Goal: Task Accomplishment & Management: Manage account settings

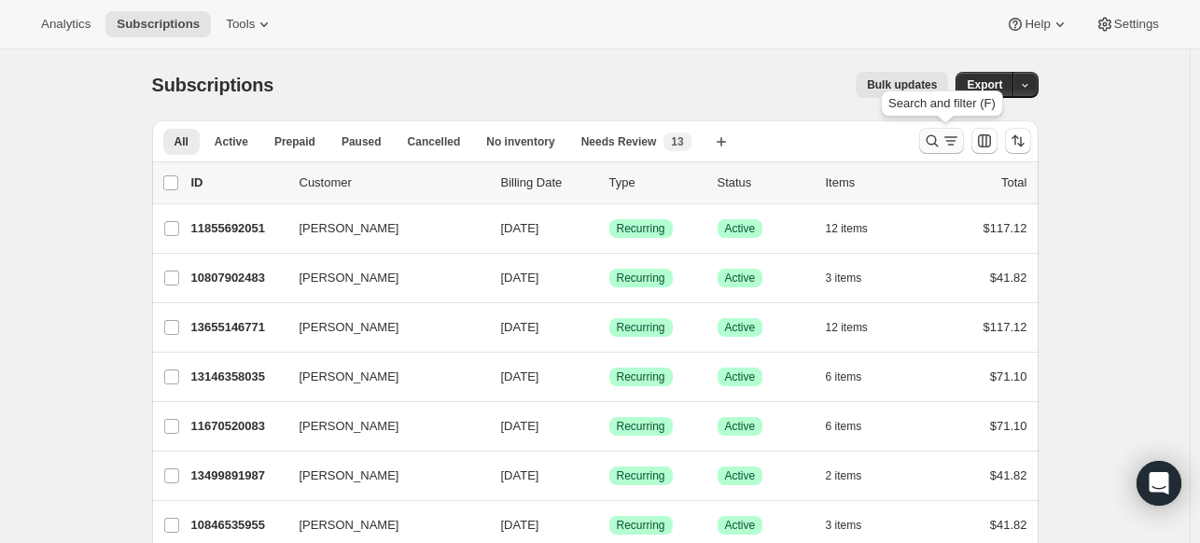
click at [930, 144] on icon "Search and filter results" at bounding box center [932, 141] width 19 height 19
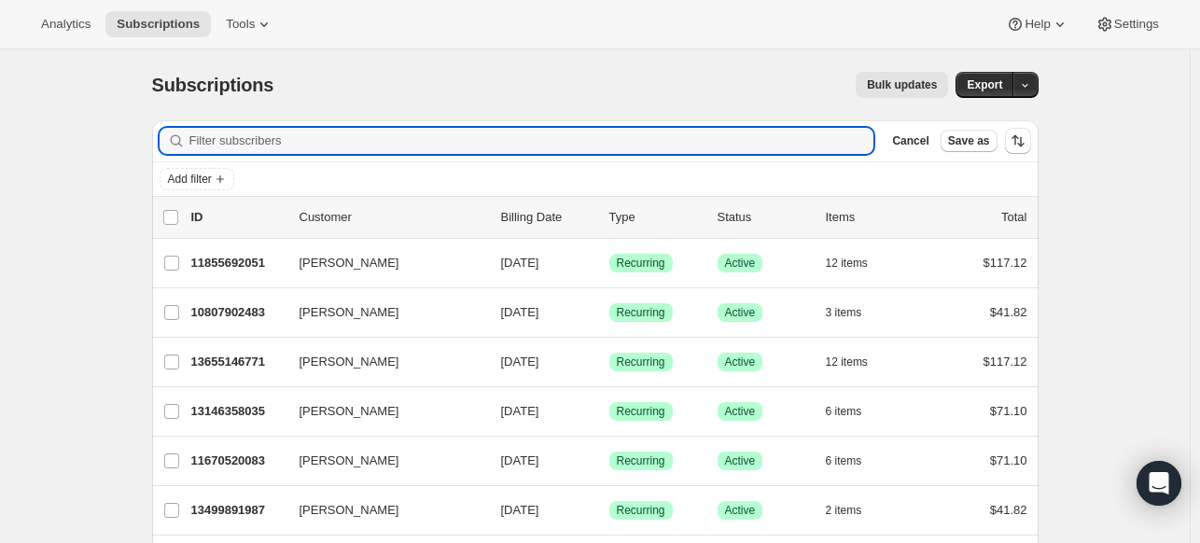
paste input "[EMAIL_ADDRESS][DOMAIN_NAME]"
type input "[EMAIL_ADDRESS][DOMAIN_NAME]"
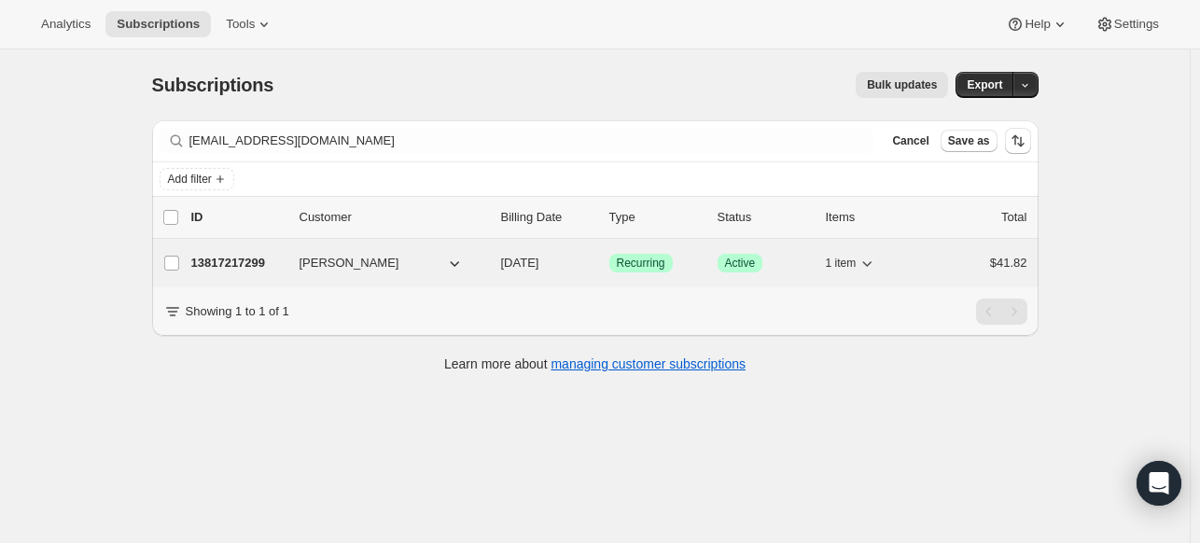
click at [231, 258] on p "13817217299" at bounding box center [237, 263] width 93 height 19
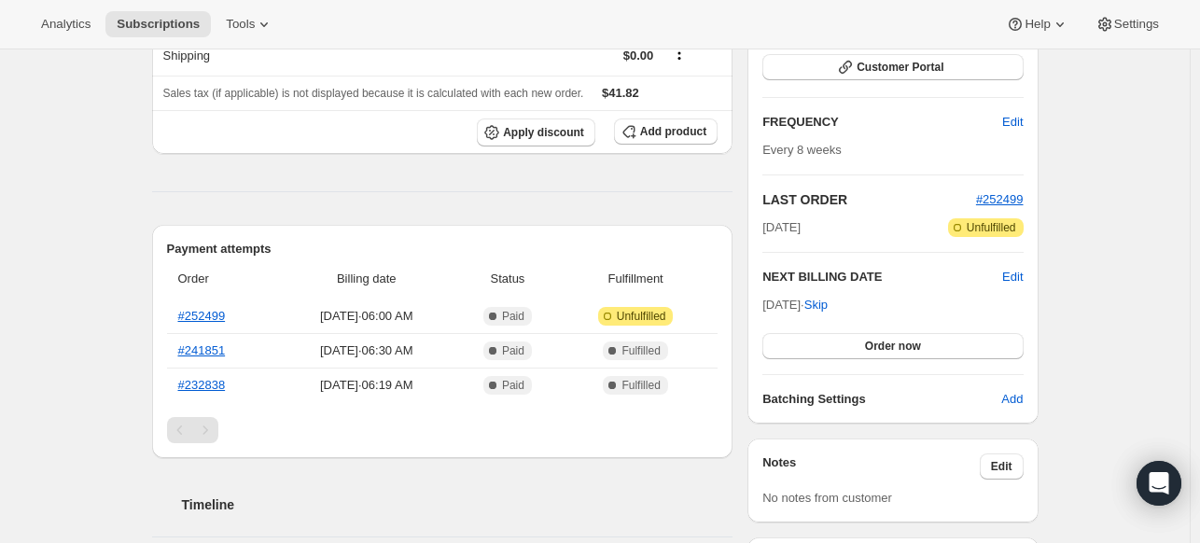
scroll to position [187, 0]
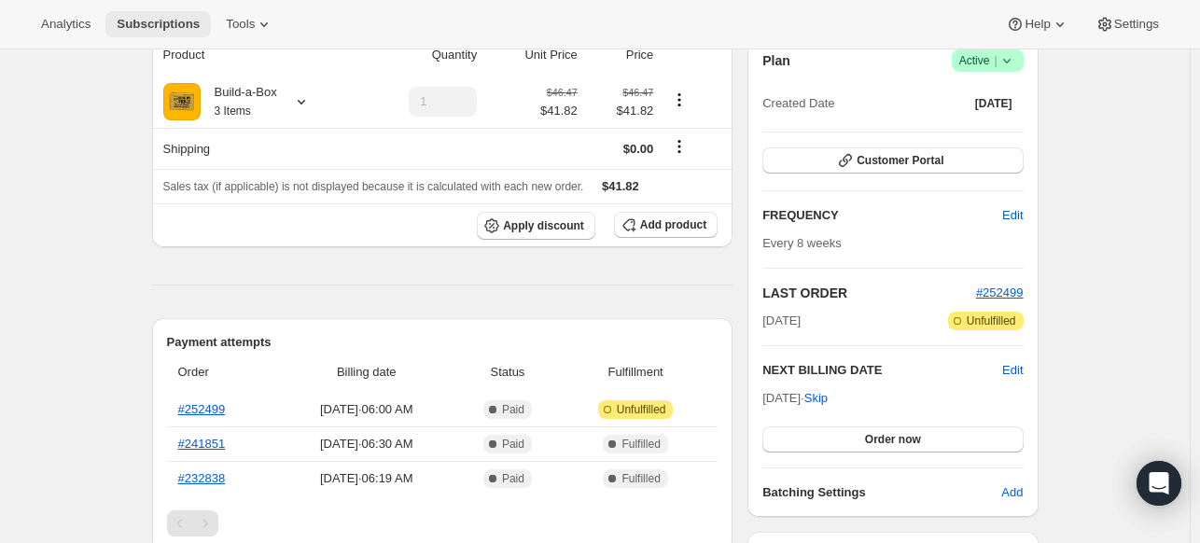
click at [179, 21] on span "Subscriptions" at bounding box center [158, 24] width 83 height 15
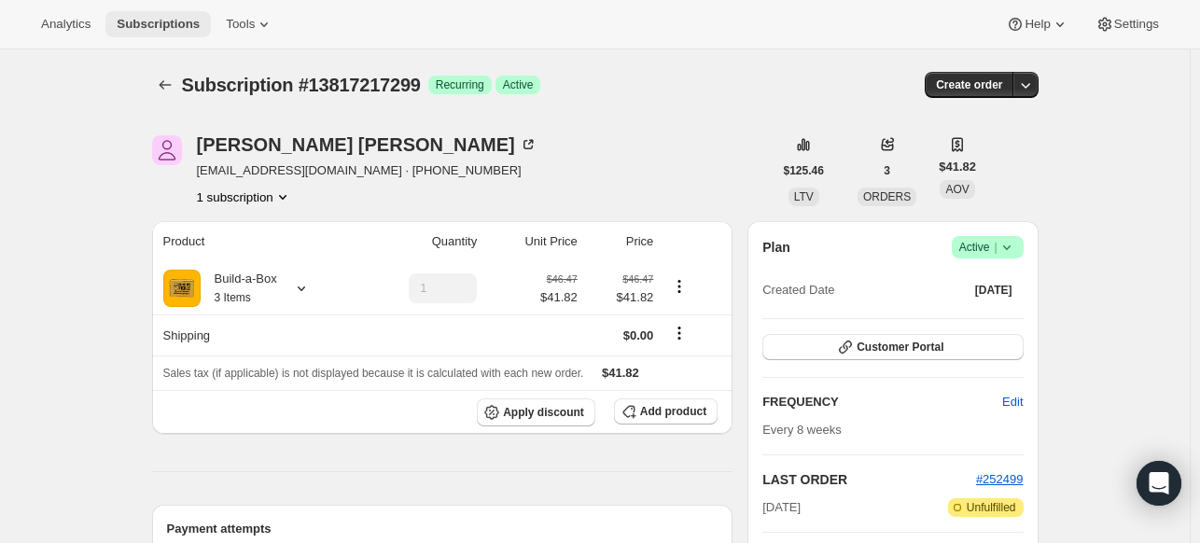
click at [159, 25] on span "Subscriptions" at bounding box center [158, 24] width 83 height 15
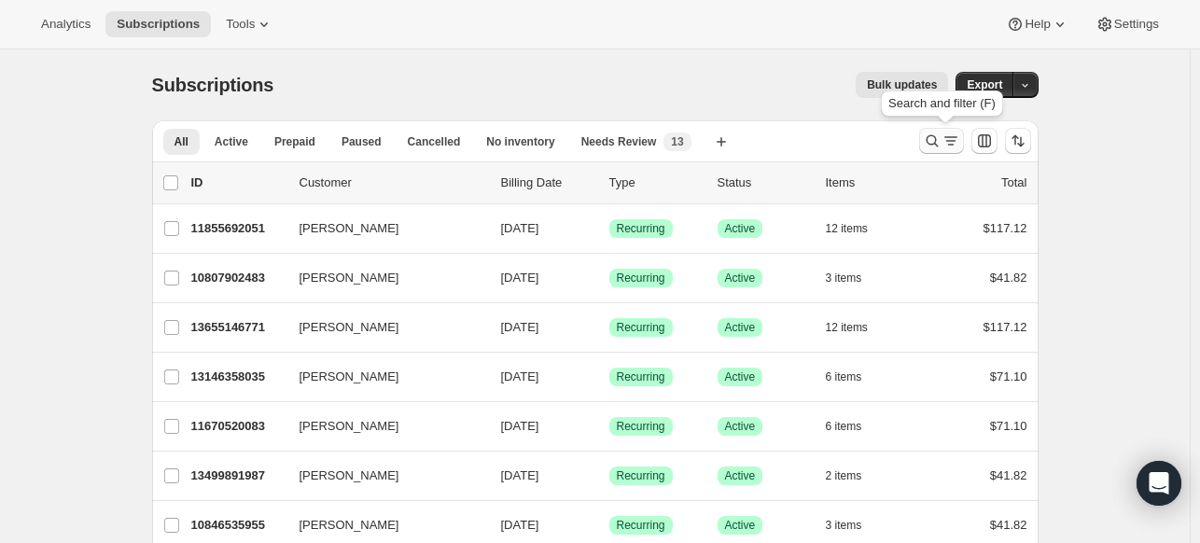
click at [933, 137] on icon "Search and filter results" at bounding box center [932, 141] width 19 height 19
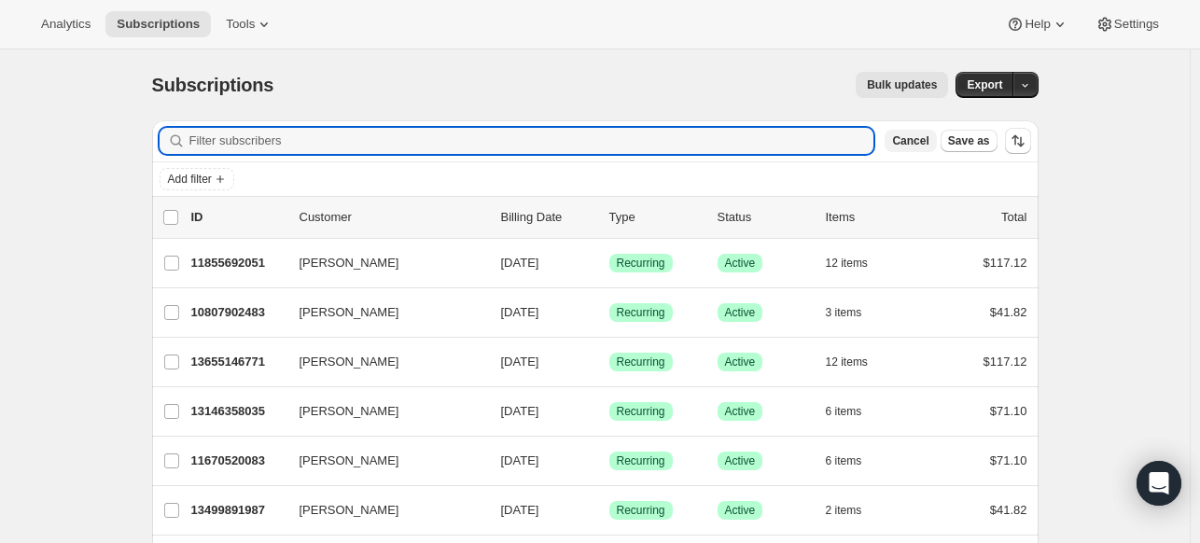
paste input "[PERSON_NAME][EMAIL_ADDRESS][DOMAIN_NAME]"
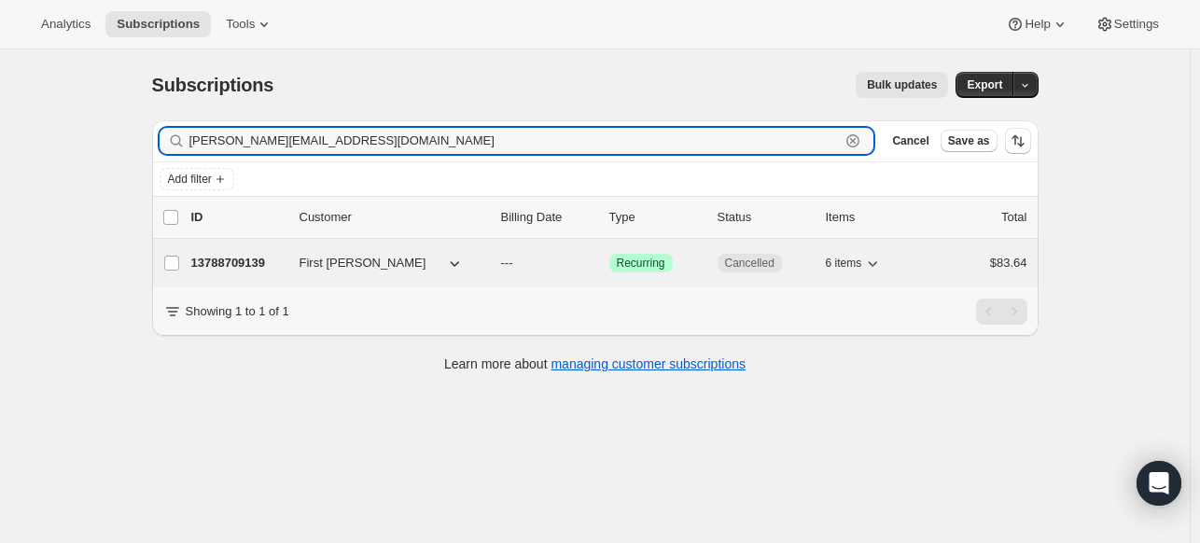
type input "[PERSON_NAME][EMAIL_ADDRESS][DOMAIN_NAME]"
click at [234, 258] on p "13788709139" at bounding box center [237, 263] width 93 height 19
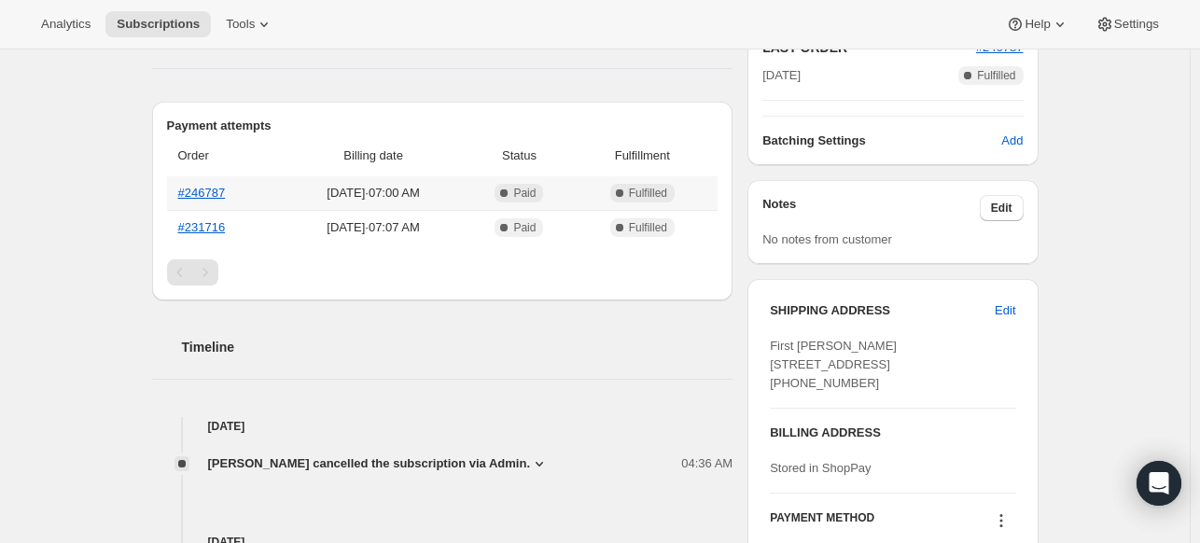
scroll to position [717, 0]
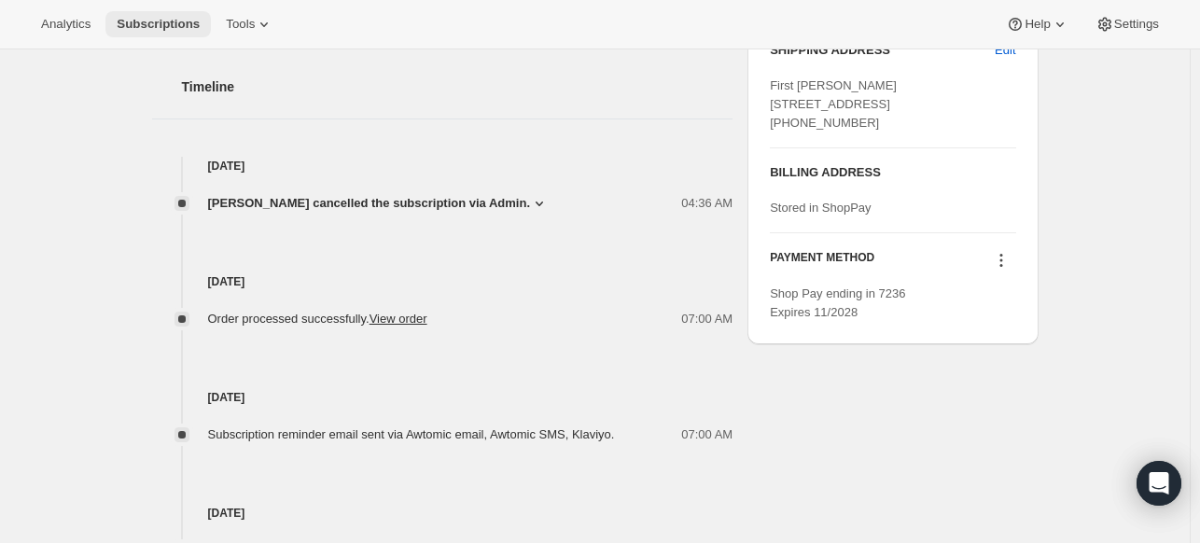
click at [180, 24] on span "Subscriptions" at bounding box center [158, 24] width 83 height 15
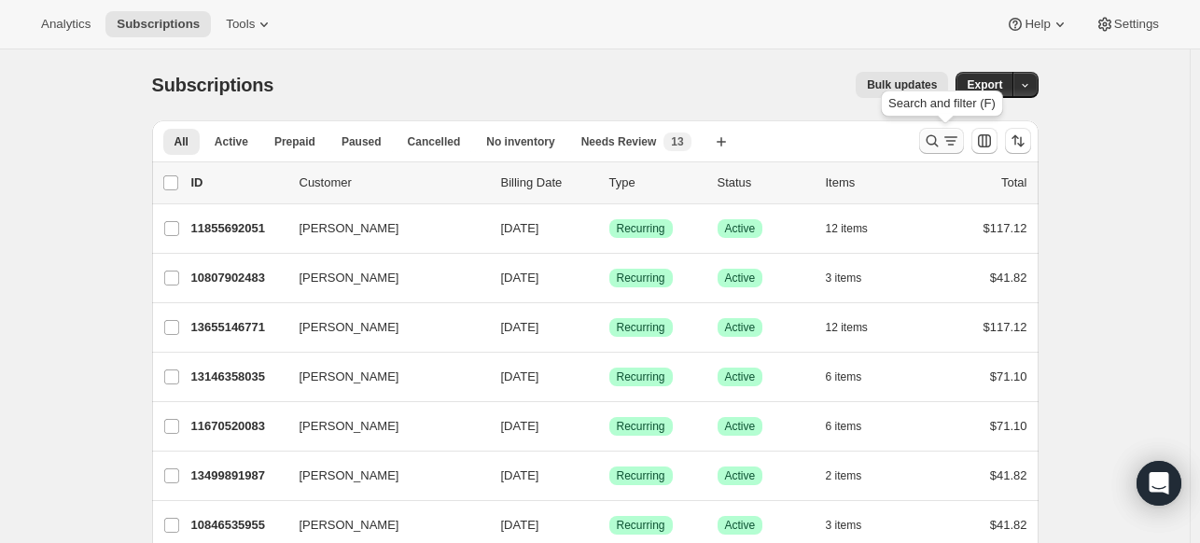
click at [935, 148] on icon "Search and filter results" at bounding box center [932, 141] width 19 height 19
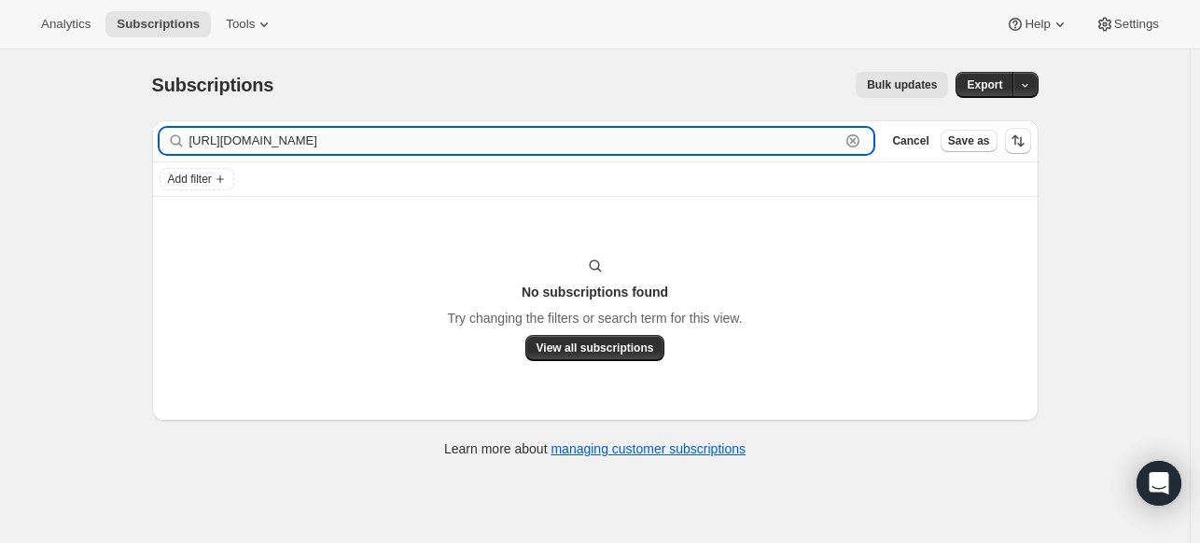
click at [775, 137] on input "[URL][DOMAIN_NAME]" at bounding box center [514, 141] width 651 height 26
paste input "[EMAIL_ADDRESS][DOMAIN_NAME]"
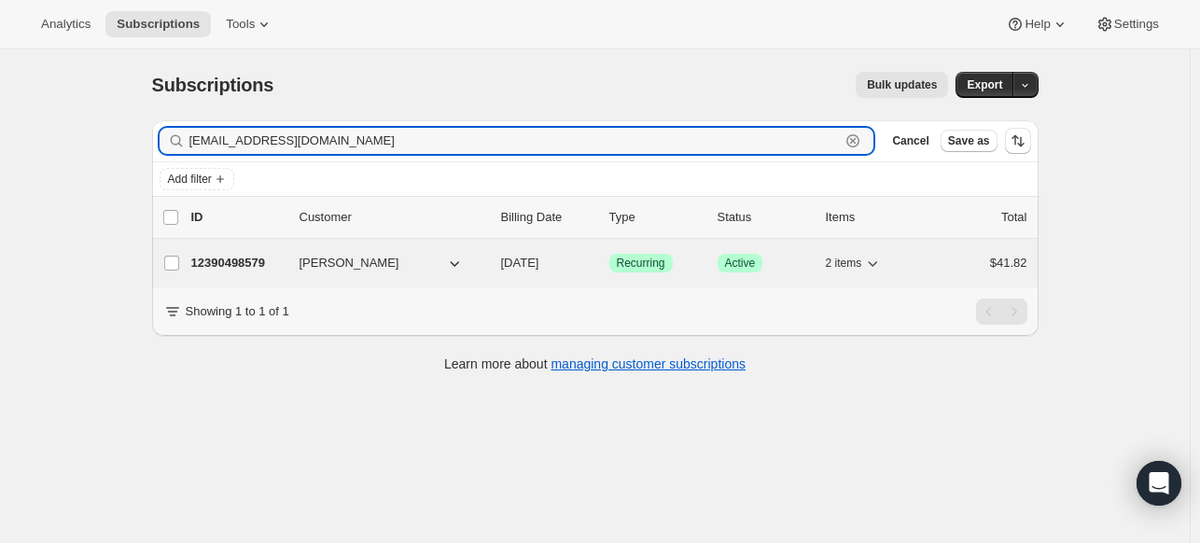
type input "[EMAIL_ADDRESS][DOMAIN_NAME]"
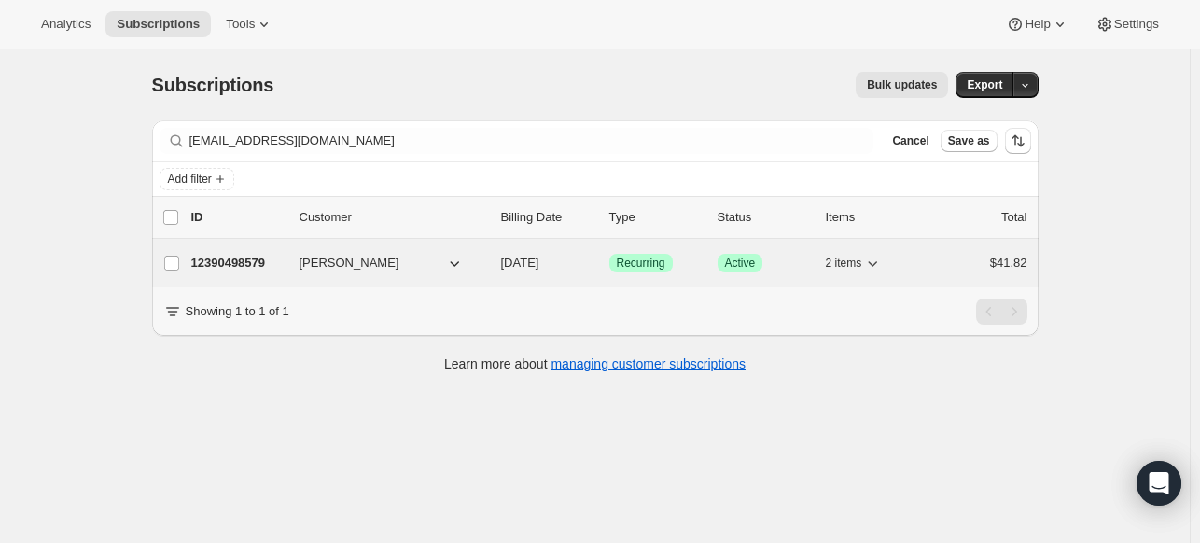
click at [256, 264] on p "12390498579" at bounding box center [237, 263] width 93 height 19
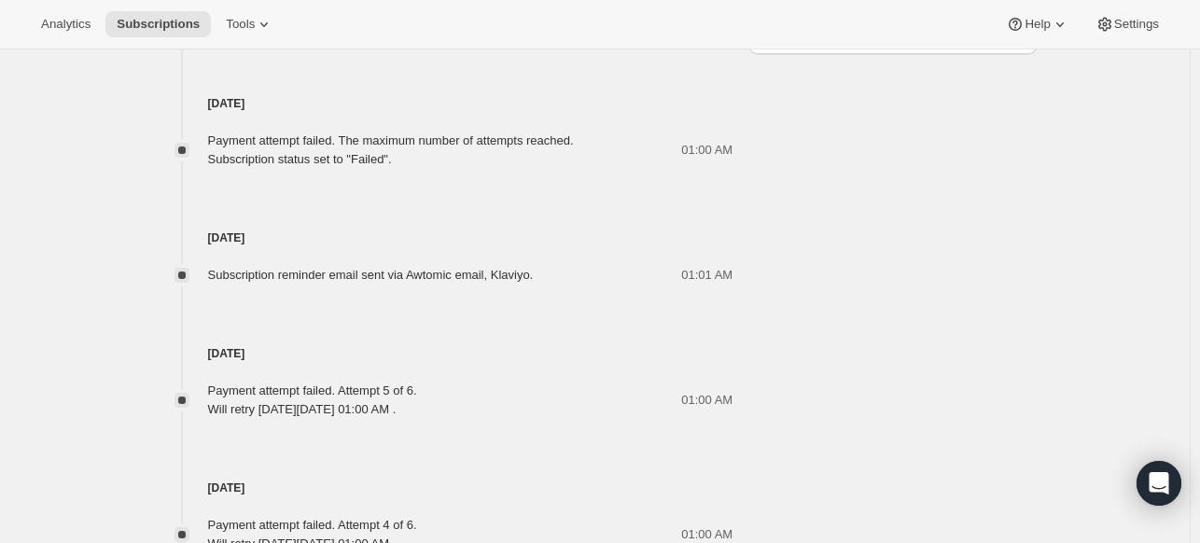
scroll to position [1211, 0]
